Goal: Transaction & Acquisition: Register for event/course

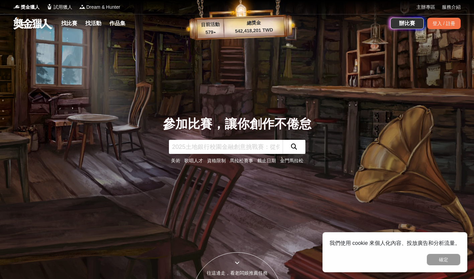
click at [232, 150] on input "text" at bounding box center [226, 147] width 114 height 14
type input "稱"
type input "陳"
type input "ㄔ"
type input "t"
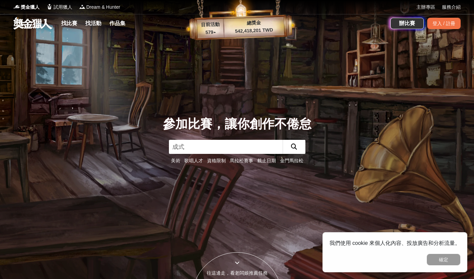
type input "成"
type input "程式"
click button "submit" at bounding box center [294, 147] width 23 height 14
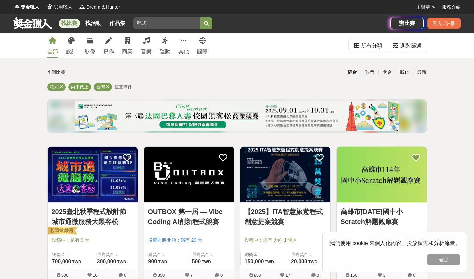
scroll to position [67, 0]
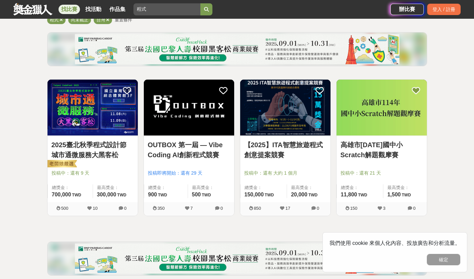
click at [296, 153] on link "【2025】ITA智慧旅遊程式創意提案競賽" at bounding box center [285, 150] width 82 height 20
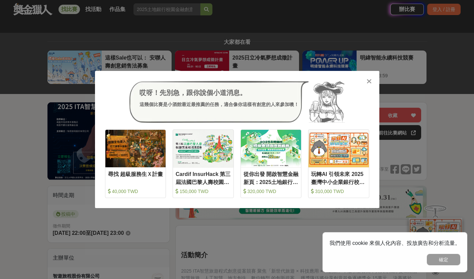
click at [367, 82] on icon at bounding box center [369, 81] width 5 height 7
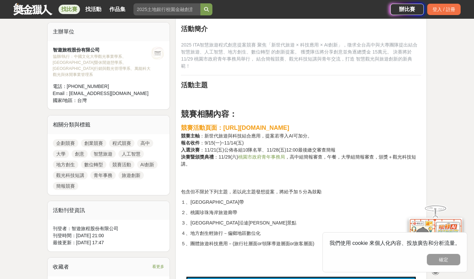
scroll to position [234, 0]
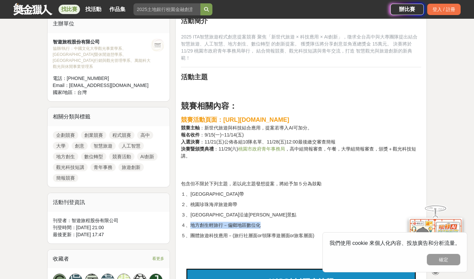
drag, startPoint x: 189, startPoint y: 216, endPoint x: 262, endPoint y: 218, distance: 73.3
click at [262, 222] on p "４、地方創生輕旅行－偏鄉地區數位化" at bounding box center [301, 225] width 240 height 7
copy p "地方創生輕旅行－偏鄉地區數位化"
click at [273, 232] on p "５、團體旅遊科技應用－(旅行社層面or領隊導遊層面or旅客層面)" at bounding box center [301, 235] width 240 height 7
drag, startPoint x: 191, startPoint y: 196, endPoint x: 239, endPoint y: 198, distance: 47.9
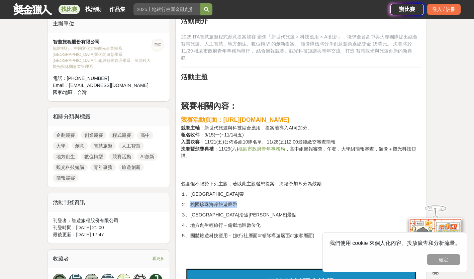
click at [239, 201] on p "２、桃園珍珠海岸旅遊廊帶" at bounding box center [301, 204] width 240 height 7
copy p "桃園珍珠海岸旅遊廊帶"
drag, startPoint x: 186, startPoint y: 227, endPoint x: 318, endPoint y: 227, distance: 131.8
click at [318, 232] on p "５、團體旅遊科技應用－(旅行社層面or領隊導遊層面or旅客層面)" at bounding box center [301, 235] width 240 height 7
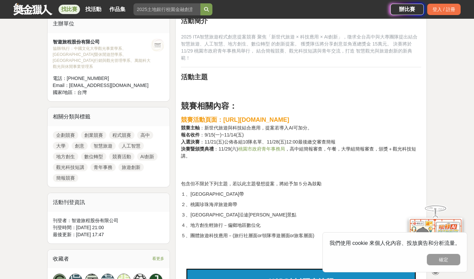
click at [262, 191] on p "１、[GEOGRAPHIC_DATA]帶" at bounding box center [301, 194] width 240 height 7
drag, startPoint x: 190, startPoint y: 229, endPoint x: 322, endPoint y: 229, distance: 132.1
click at [322, 232] on p "５、團體旅遊科技應用－(旅行社層面or領隊導遊層面or旅客層面)" at bounding box center [301, 235] width 240 height 7
copy p "團體旅遊科技應用－(旅行社層面or領隊導遊層面or旅客層面)"
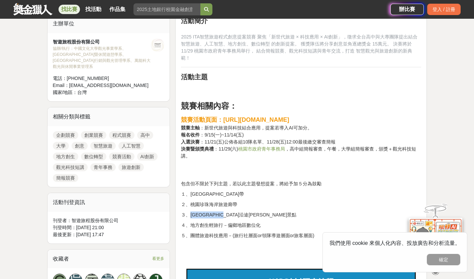
drag, startPoint x: 190, startPoint y: 207, endPoint x: 244, endPoint y: 210, distance: 53.9
click at [244, 211] on p "３、[GEOGRAPHIC_DATA]沿途[PERSON_NAME]景點" at bounding box center [301, 214] width 240 height 7
copy p "[GEOGRAPHIC_DATA]沿途[PERSON_NAME]景點"
drag, startPoint x: 189, startPoint y: 195, endPoint x: 243, endPoint y: 196, distance: 53.2
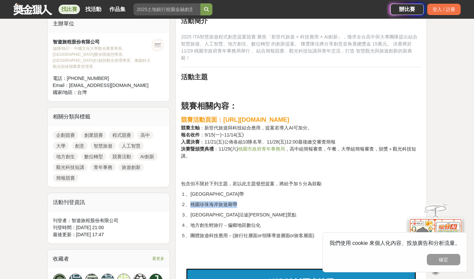
click at [243, 201] on p "２、桃園珍珠海岸旅遊廊帶" at bounding box center [301, 204] width 240 height 7
copy p "桃園珍珠海岸旅遊廊帶"
drag, startPoint x: 234, startPoint y: 186, endPoint x: 190, endPoint y: 190, distance: 44.0
click at [190, 191] on p "１、[GEOGRAPHIC_DATA]帶" at bounding box center [301, 194] width 240 height 7
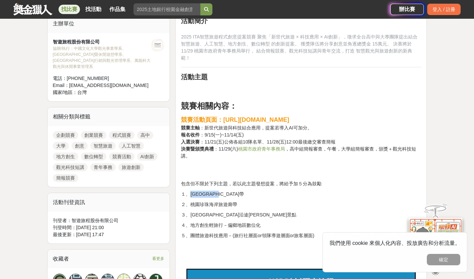
copy p "[GEOGRAPHIC_DATA]帶"
drag, startPoint x: 189, startPoint y: 208, endPoint x: 244, endPoint y: 207, distance: 54.9
click at [244, 211] on p "３、[GEOGRAPHIC_DATA]沿途[PERSON_NAME]景點" at bounding box center [301, 214] width 240 height 7
copy p "[GEOGRAPHIC_DATA]沿途[PERSON_NAME]景點"
drag, startPoint x: 227, startPoint y: 208, endPoint x: 206, endPoint y: 186, distance: 30.3
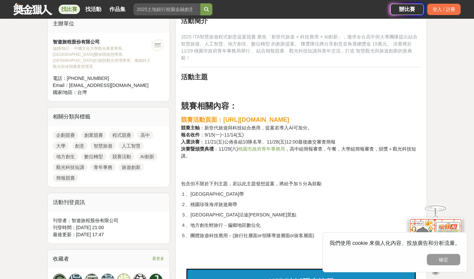
click at [205, 191] on p "１、[GEOGRAPHIC_DATA]帶" at bounding box center [301, 194] width 240 height 7
drag, startPoint x: 191, startPoint y: 208, endPoint x: 256, endPoint y: 208, distance: 64.6
click at [256, 211] on p "３、[GEOGRAPHIC_DATA]沿途[PERSON_NAME]景點" at bounding box center [301, 214] width 240 height 7
copy p "[GEOGRAPHIC_DATA]沿途[PERSON_NAME]景點"
